Goal: Transaction & Acquisition: Purchase product/service

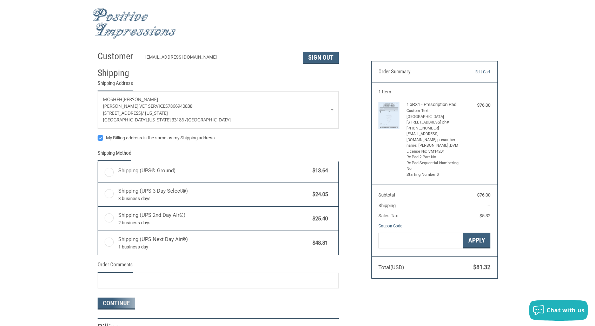
radio input "true"
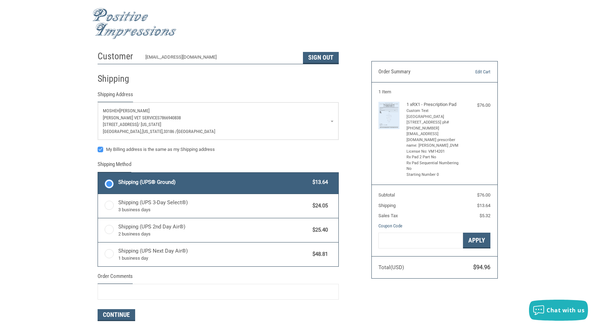
click at [171, 117] on p "[PERSON_NAME] vet services 7866940838" at bounding box center [218, 117] width 231 height 7
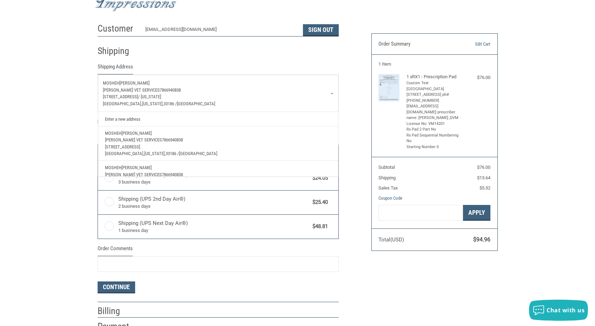
scroll to position [27, 0]
click at [143, 117] on link "Enter a new address" at bounding box center [217, 120] width 233 height 14
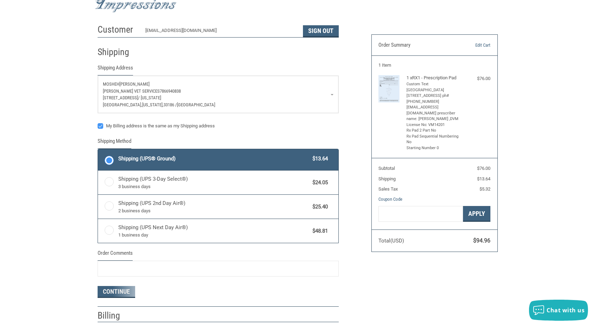
select select "US"
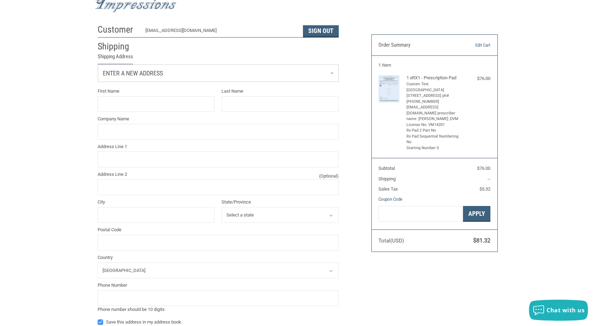
click at [110, 124] on div "Company Name" at bounding box center [218, 128] width 241 height 24
click at [134, 78] on link "Enter a new address" at bounding box center [218, 73] width 240 height 17
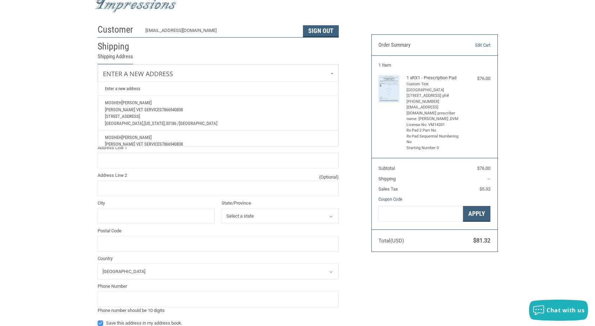
click at [132, 88] on link "Enter a new address" at bounding box center [217, 89] width 233 height 14
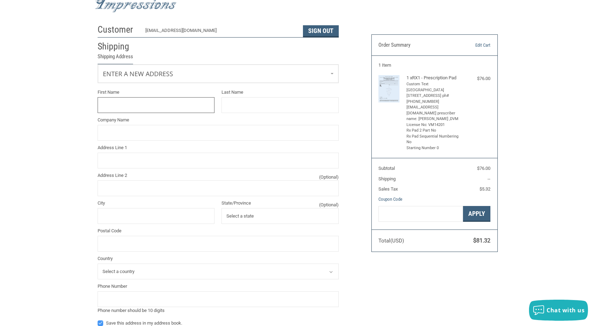
click at [137, 104] on input "First Name" at bounding box center [156, 105] width 117 height 16
type input "mosheh"
type input "[PERSON_NAME]"
type input "[PERSON_NAME] vet services"
type input "15072 sw 72 st"
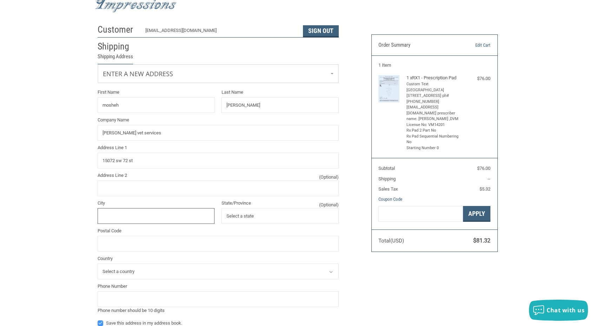
type input "[GEOGRAPHIC_DATA]"
type input "33193"
select select "US"
type input "7863695513"
type input "mosheh"
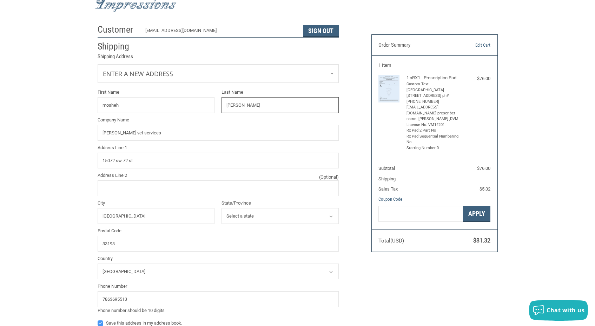
type input "[PERSON_NAME]"
type input "[PERSON_NAME] vet services"
type input "15072 sw 72 st"
type input "[GEOGRAPHIC_DATA]"
select select "FL"
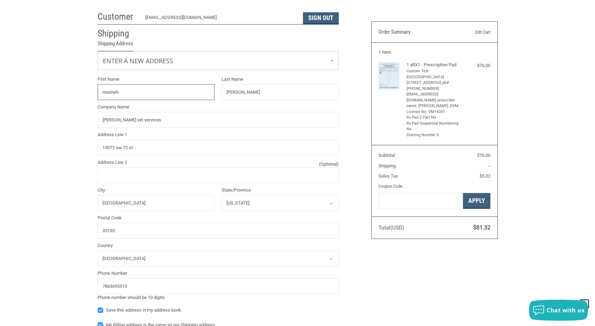
radio input "true"
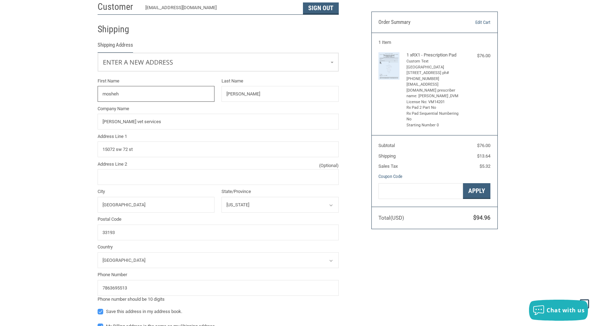
scroll to position [50, 0]
drag, startPoint x: 137, startPoint y: 287, endPoint x: 71, endPoint y: 274, distance: 67.3
click at [72, 274] on div "Customer [EMAIL_ADDRESS][DOMAIN_NAME] Sign Out Shipping Shipping Address Enter …" at bounding box center [297, 268] width 595 height 540
type input "3058781462"
click at [61, 260] on div "Customer [EMAIL_ADDRESS][DOMAIN_NAME] Sign Out Shipping Shipping Address Enter …" at bounding box center [297, 268] width 595 height 540
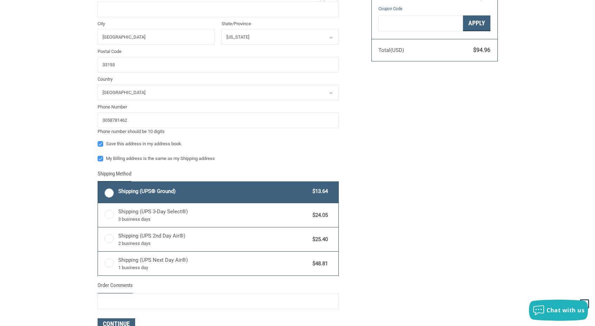
scroll to position [218, 0]
click at [103, 160] on label "My Billing address is the same as my Shipping address" at bounding box center [218, 159] width 241 height 6
click at [98, 155] on input "My Billing address is the same as my Shipping address" at bounding box center [98, 155] width 0 height 0
checkbox input "false"
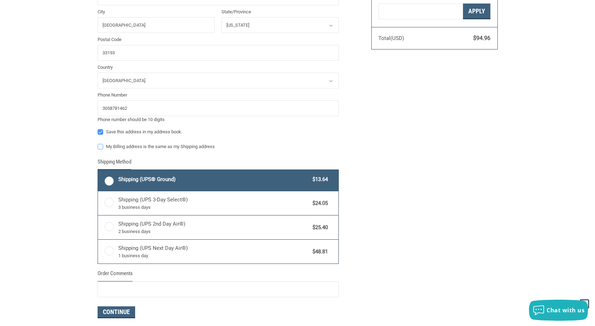
scroll to position [230, 0]
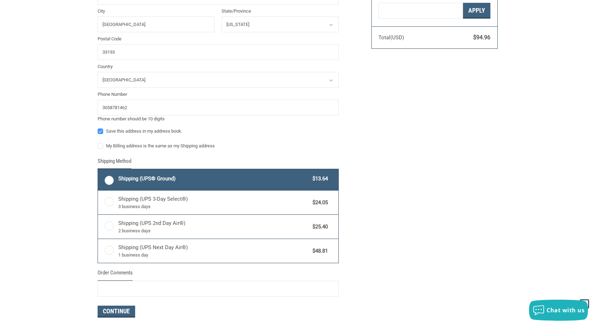
click at [108, 179] on label "Shipping (UPS® Ground) $13.64" at bounding box center [218, 179] width 240 height 21
click at [98, 170] on input "Shipping (UPS® Ground) $13.64" at bounding box center [98, 170] width 0 height 0
radio input "true"
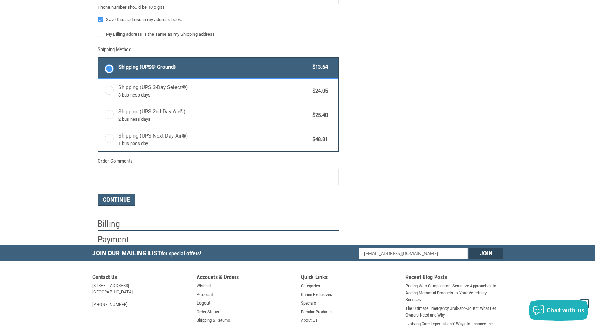
scroll to position [396, 0]
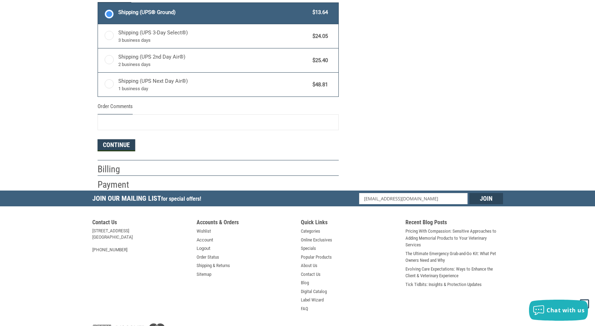
click at [116, 146] on button "Continue" at bounding box center [117, 145] width 38 height 12
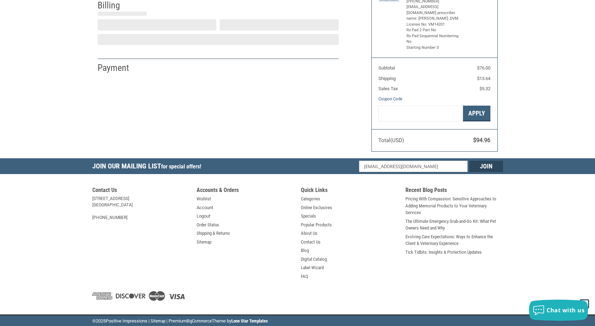
select select "US"
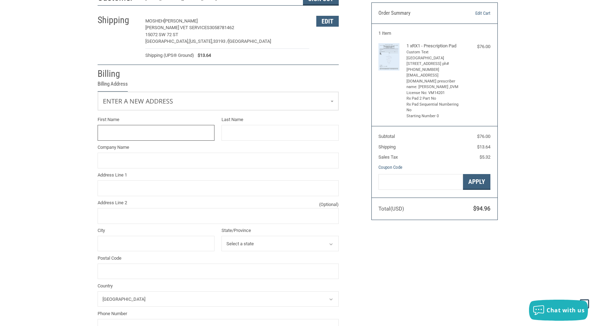
scroll to position [58, 0]
click at [170, 111] on div "Enter a new address" at bounding box center [218, 101] width 241 height 19
click at [139, 106] on link "Enter a new address" at bounding box center [218, 100] width 240 height 17
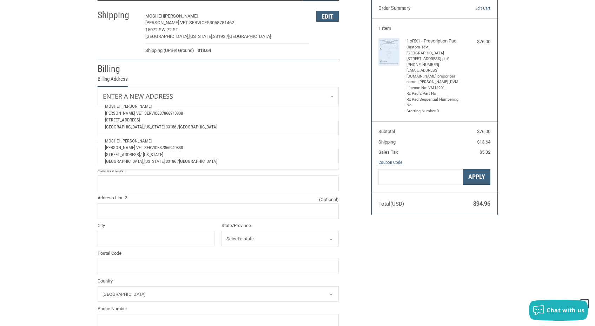
scroll to position [25, 0]
click at [137, 152] on span "[STREET_ADDRESS]" at bounding box center [122, 154] width 35 height 5
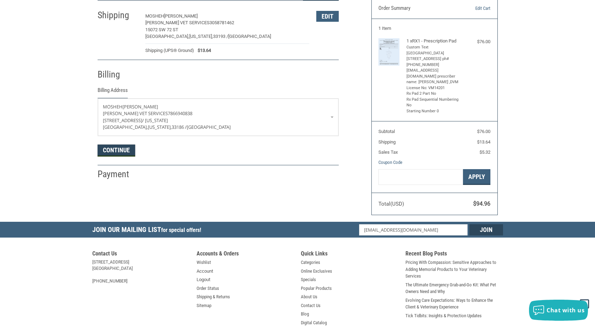
click at [122, 148] on button "Continue" at bounding box center [117, 151] width 38 height 12
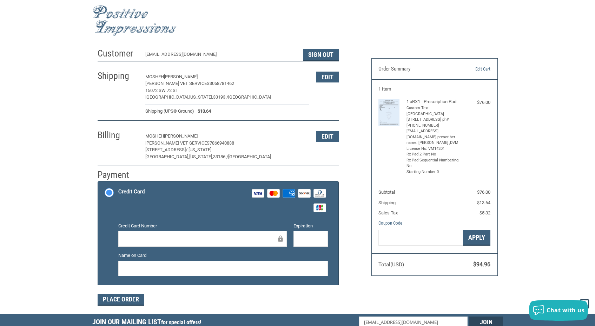
scroll to position [0, 0]
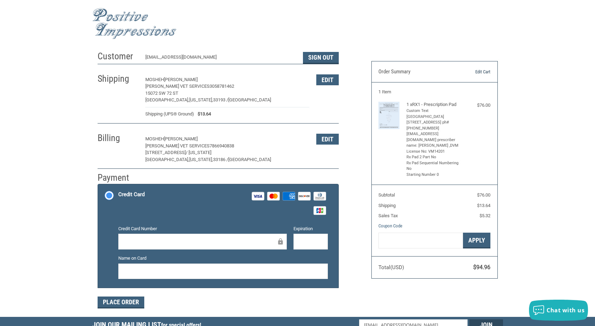
click at [482, 71] on link "Edit Cart" at bounding box center [473, 71] width 36 height 7
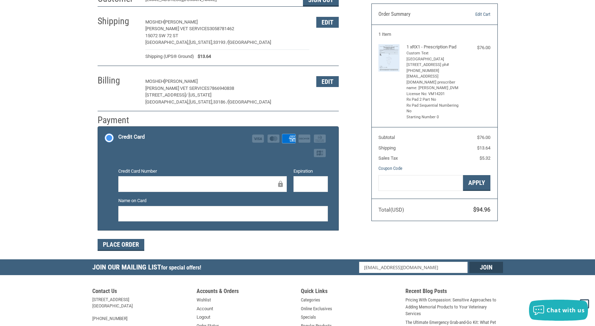
scroll to position [56, 0]
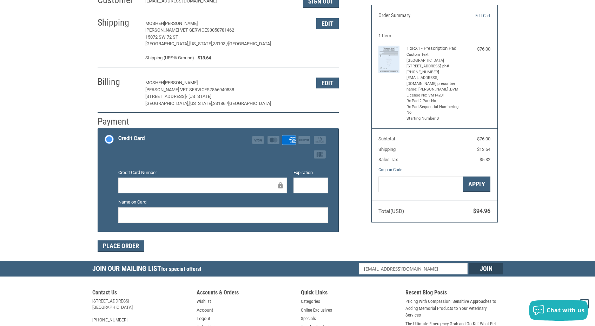
click at [107, 209] on li "Credit Card Visa Master Amex Discover Diners Club JCB Credit card Credit Card N…" at bounding box center [218, 179] width 240 height 103
click at [145, 248] on div "Place Order" at bounding box center [218, 246] width 241 height 12
click at [128, 245] on button "Place Order" at bounding box center [121, 246] width 47 height 12
